Goal: Task Accomplishment & Management: Use online tool/utility

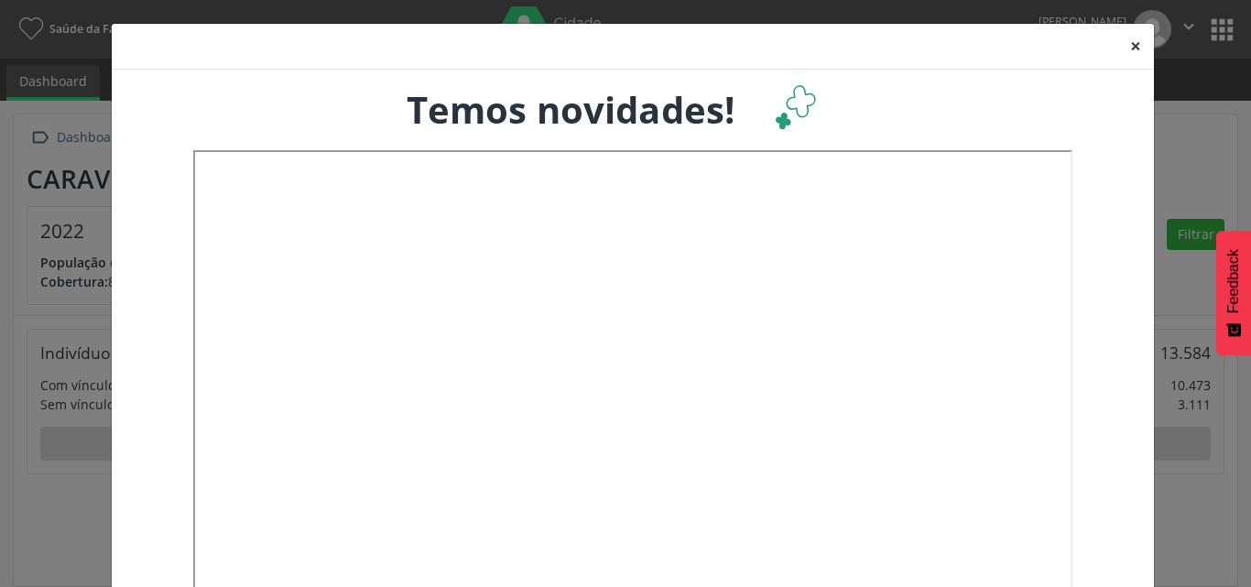
click at [1124, 45] on button "×" at bounding box center [1135, 46] width 37 height 45
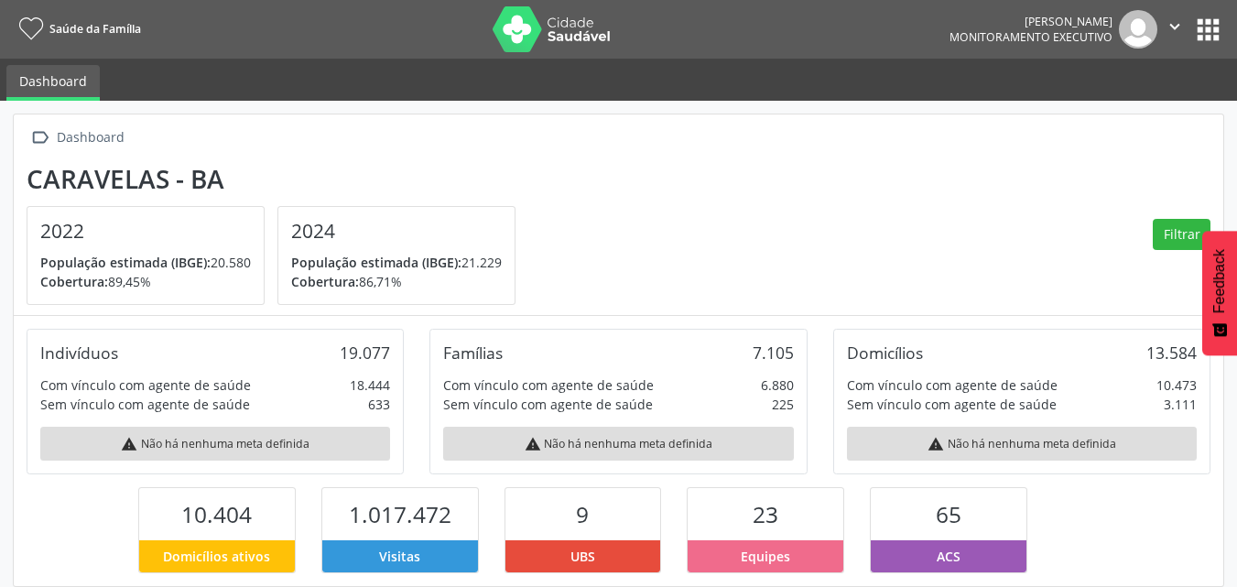
scroll to position [915244, 915145]
click at [1209, 27] on button "apps" at bounding box center [1208, 30] width 32 height 32
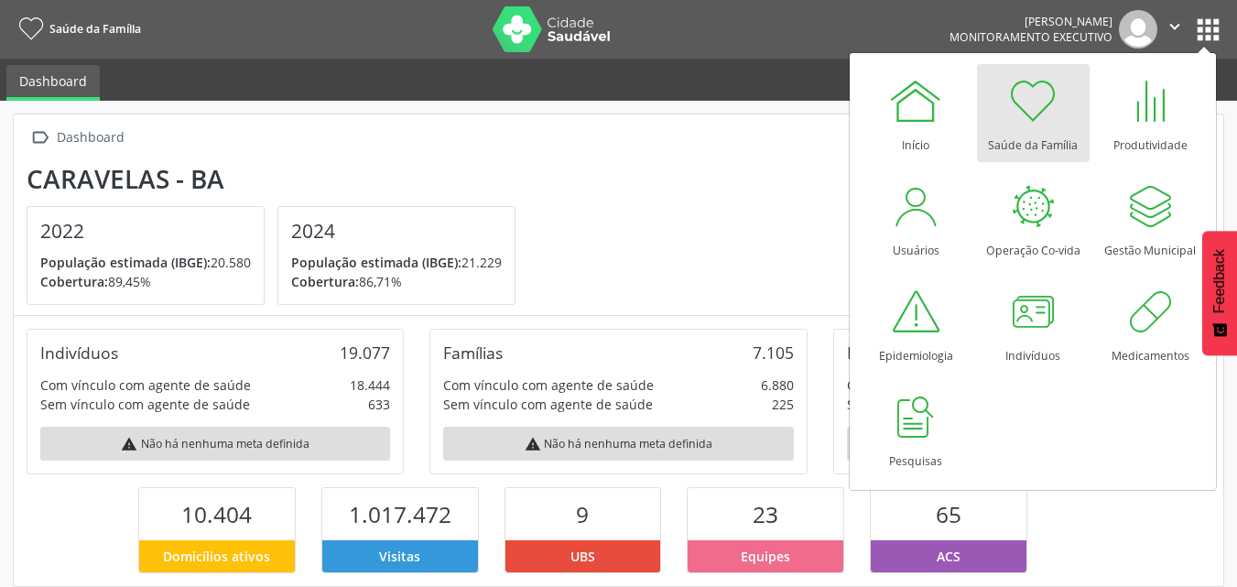
click at [719, 199] on section "Caravelas - BA 2022 População estimada (IBGE): 20.580 Cobertura: 89,45% 2024 Po…" at bounding box center [619, 235] width 1184 height 142
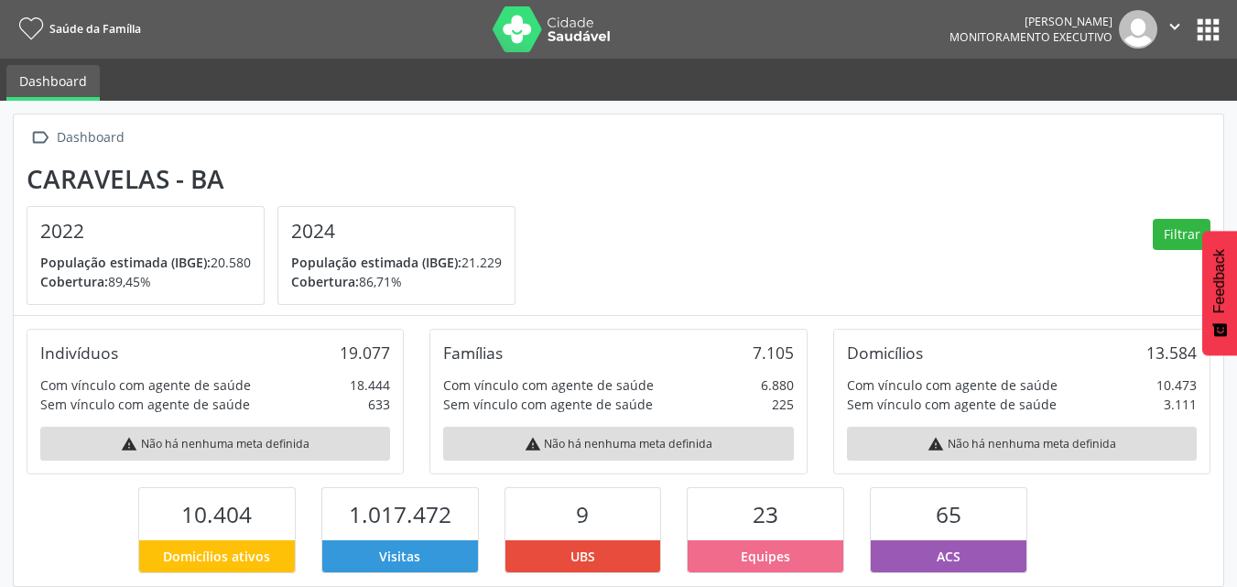
click at [1212, 24] on button "apps" at bounding box center [1208, 30] width 32 height 32
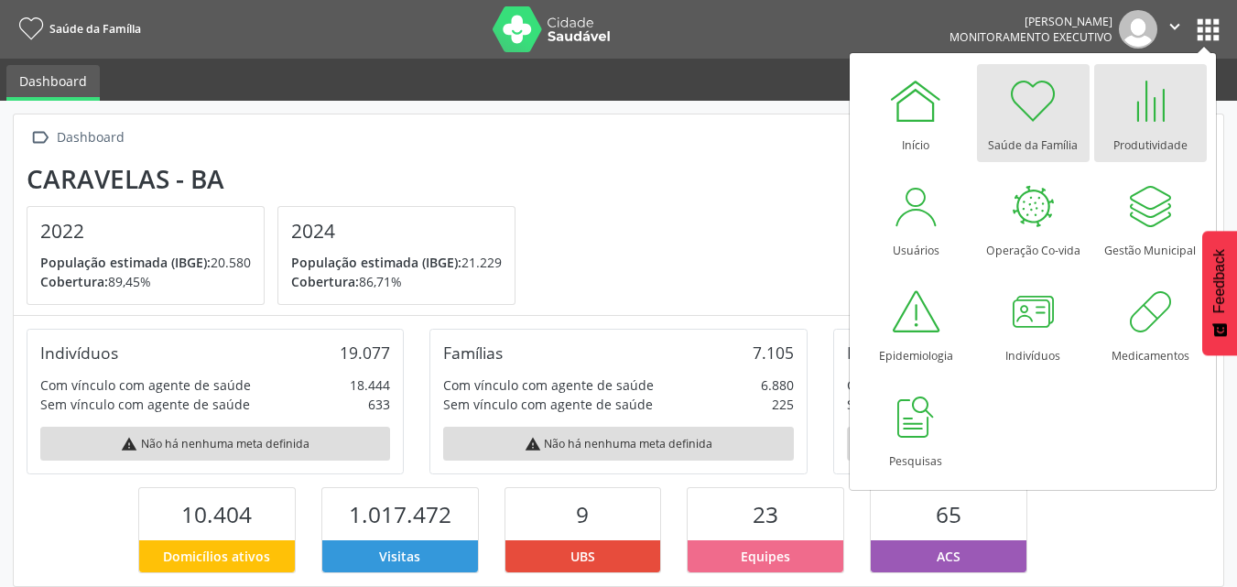
click at [1162, 131] on div "Produtividade" at bounding box center [1150, 140] width 74 height 25
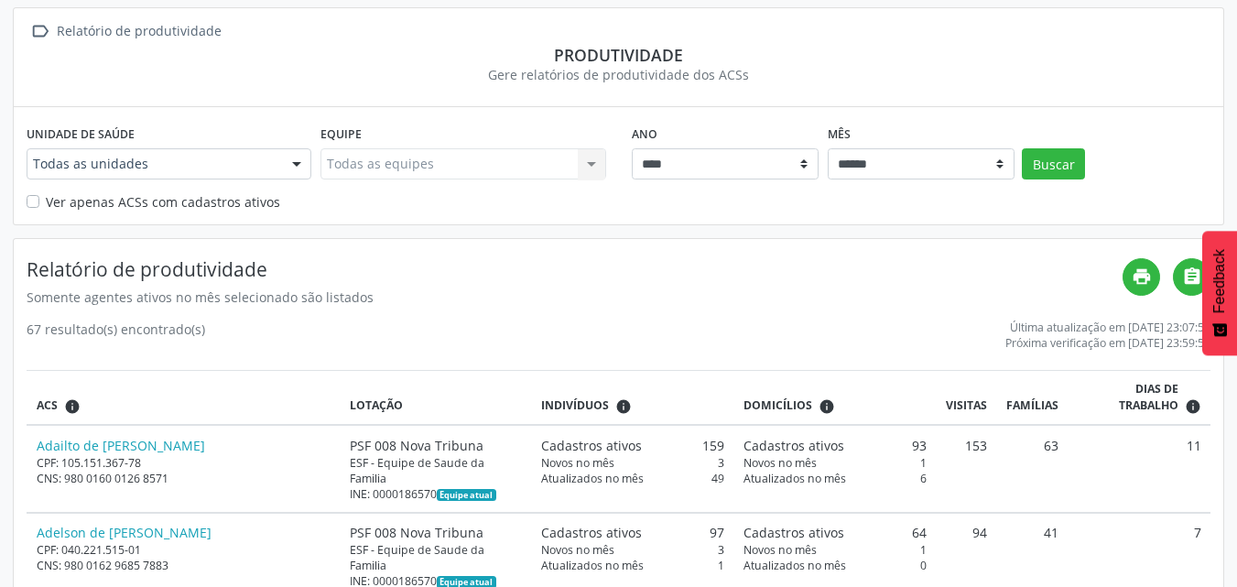
scroll to position [92, 0]
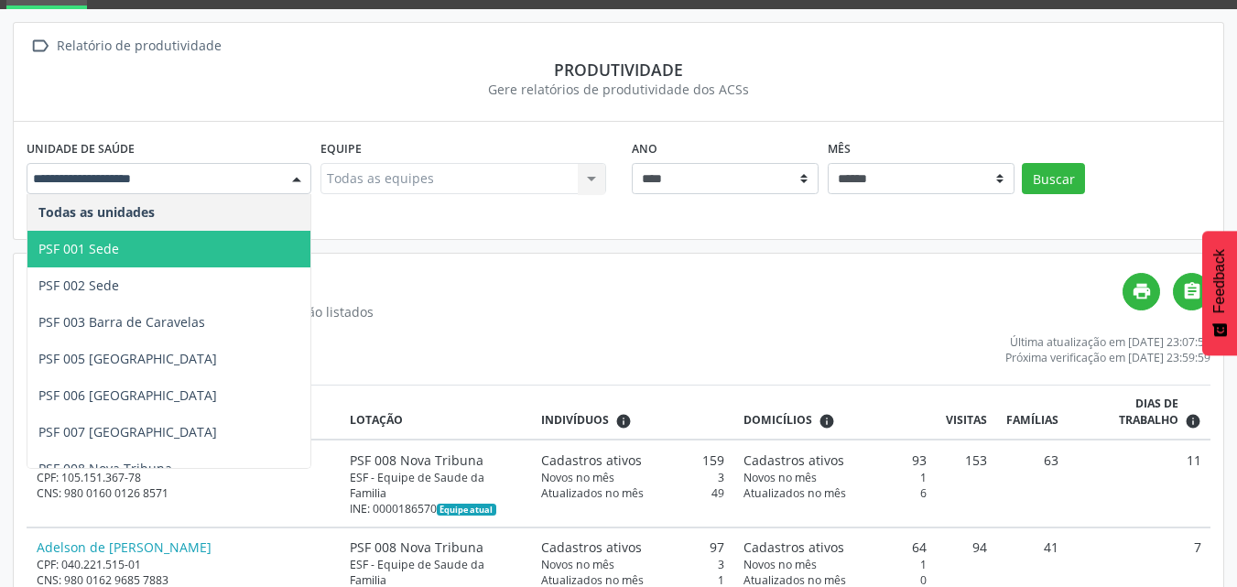
click at [183, 246] on span "PSF 001 Sede" at bounding box center [168, 249] width 283 height 37
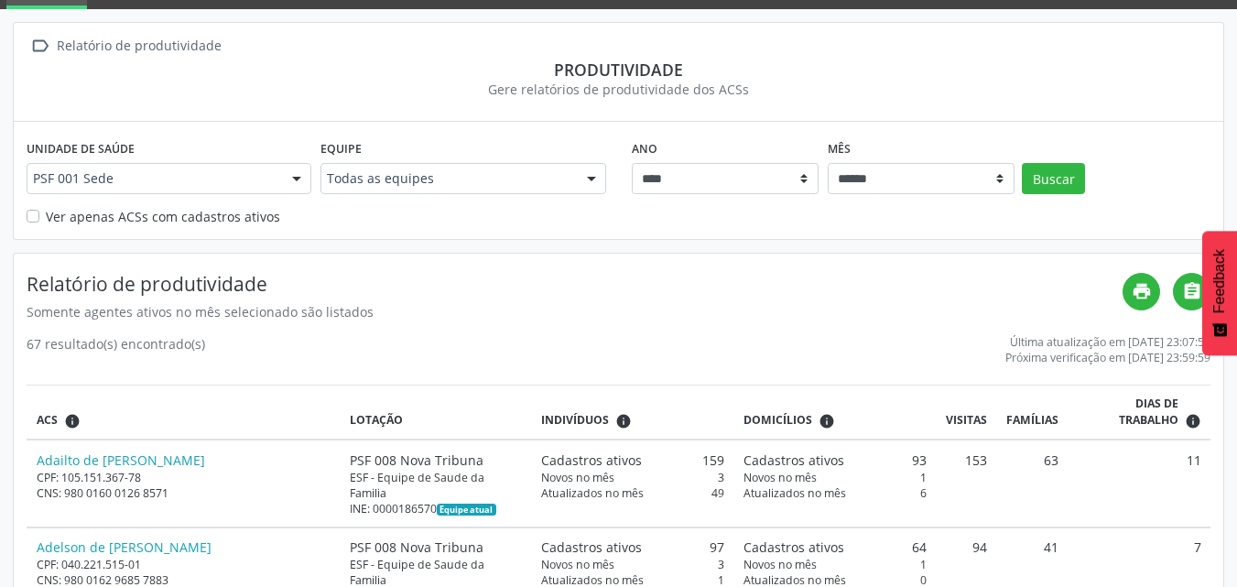
click at [591, 178] on div at bounding box center [591, 179] width 27 height 31
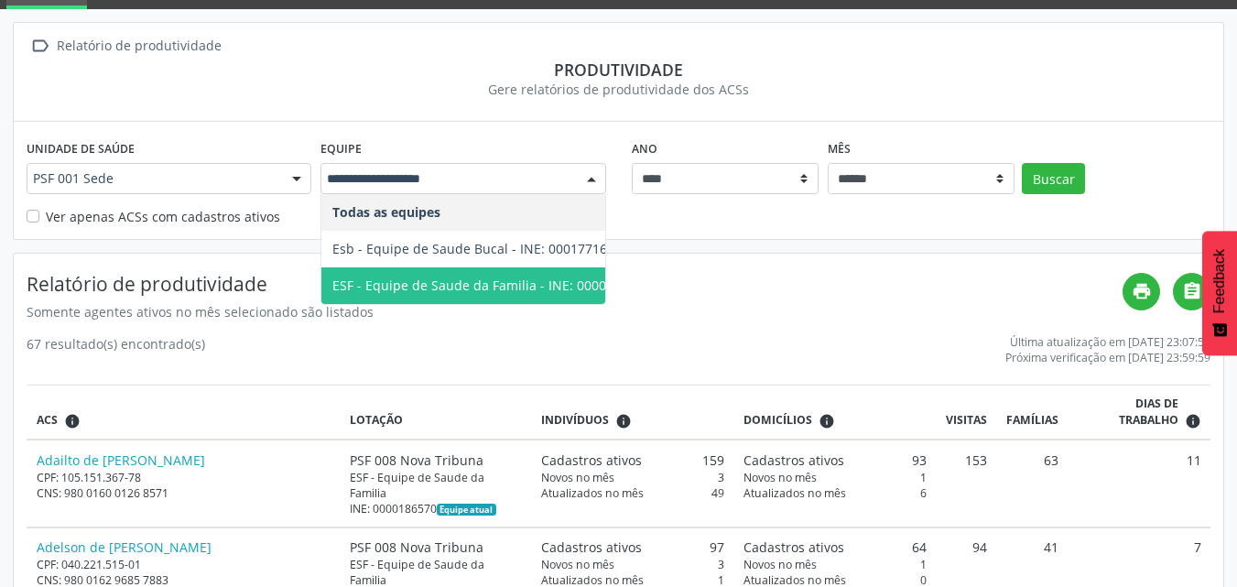
click at [522, 295] on span "ESF - Equipe de Saude da Familia - INE: 0000186481" at bounding box center [491, 285] width 340 height 37
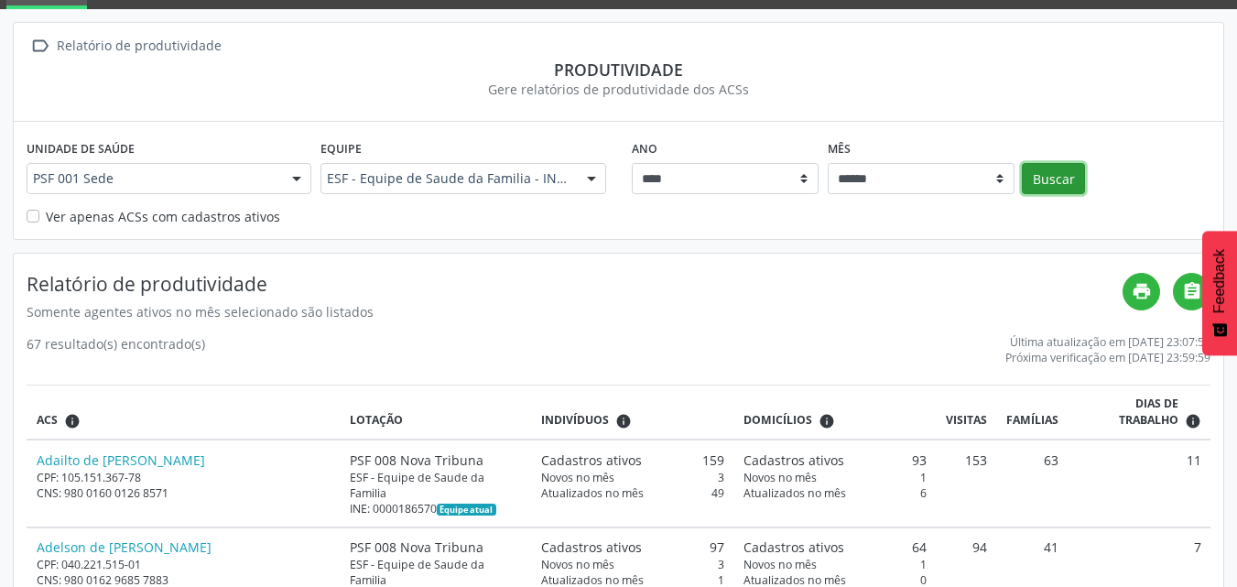
click at [1058, 174] on button "Buscar" at bounding box center [1053, 178] width 63 height 31
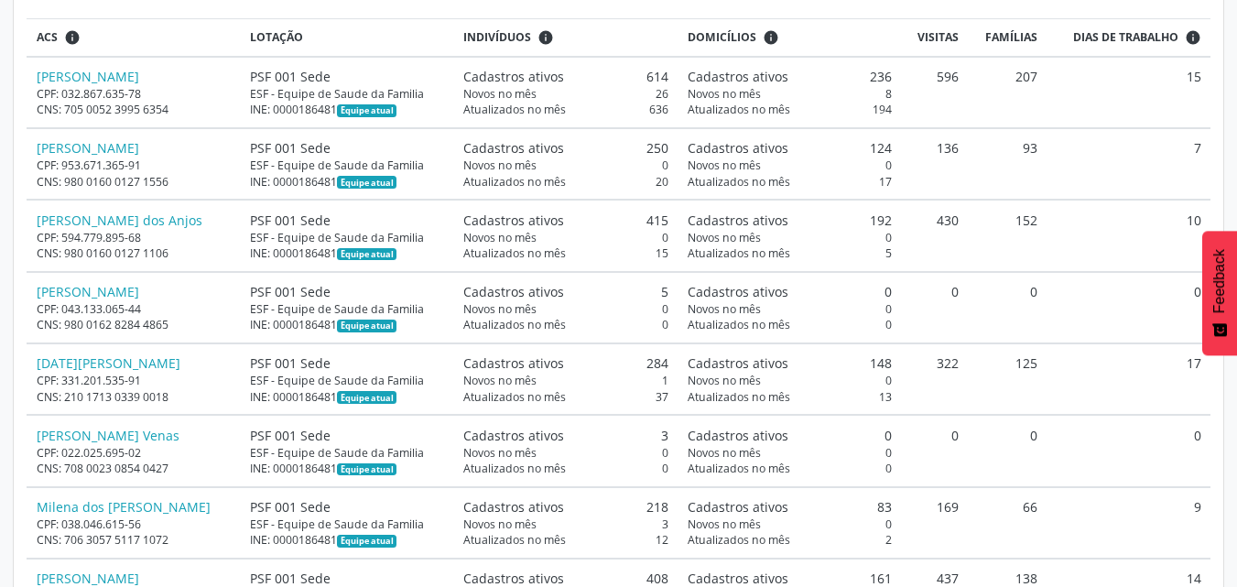
scroll to position [366, 0]
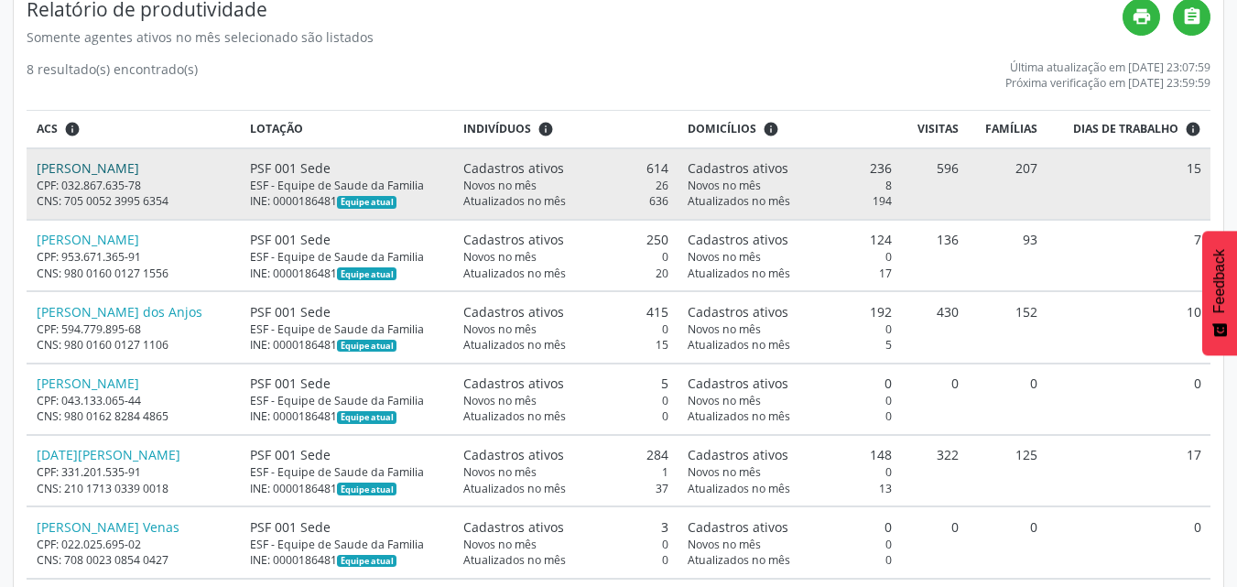
click at [139, 173] on link "Jailton da Silva Galdino" at bounding box center [88, 167] width 103 height 17
